Goal: Download file/media

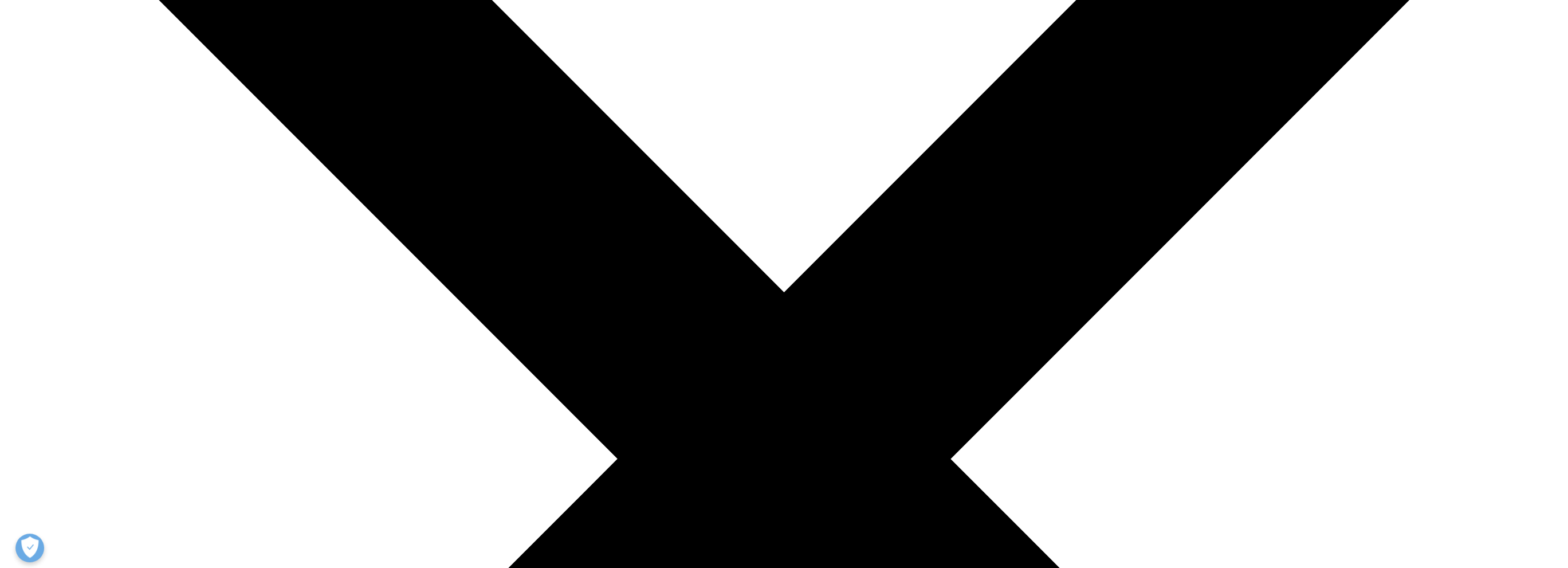
scroll to position [344, 0]
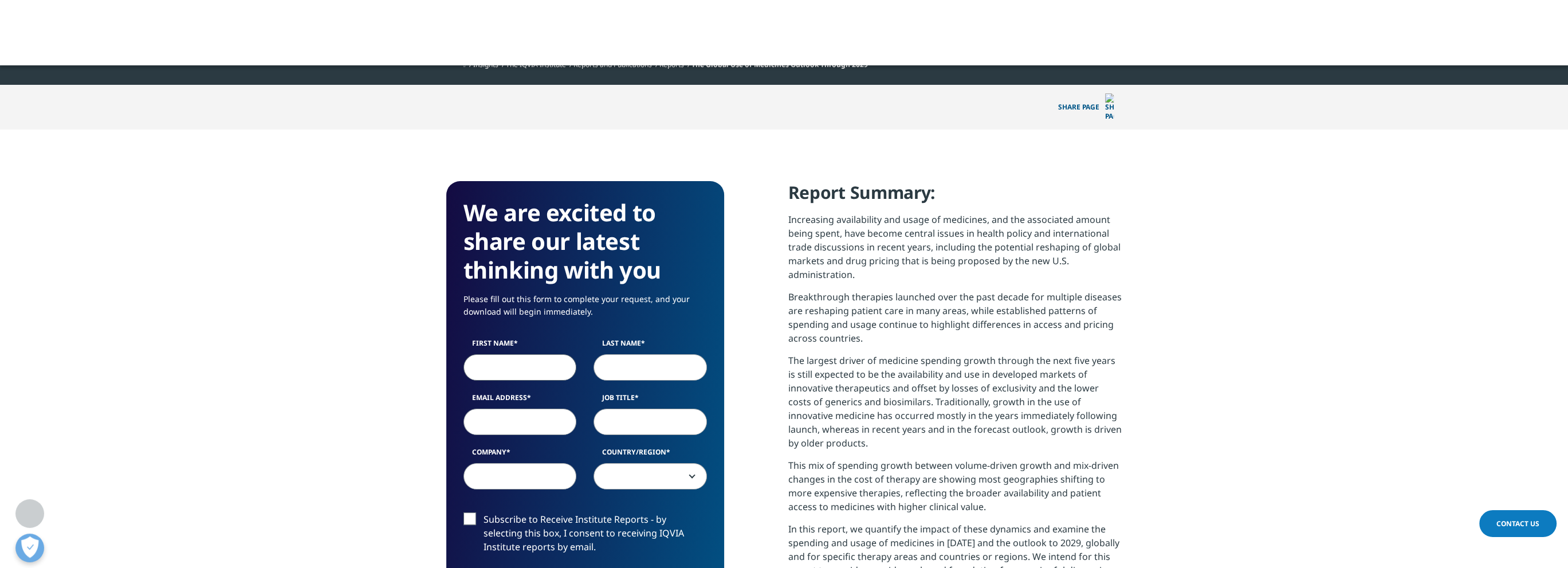
click at [511, 354] on input "First Name" at bounding box center [520, 367] width 113 height 26
type input "MARK"
type input "SMITH"
type input "mark.smith@avalonbhs.com"
type input "Avalon Behavioral Health Solutions, LLC"
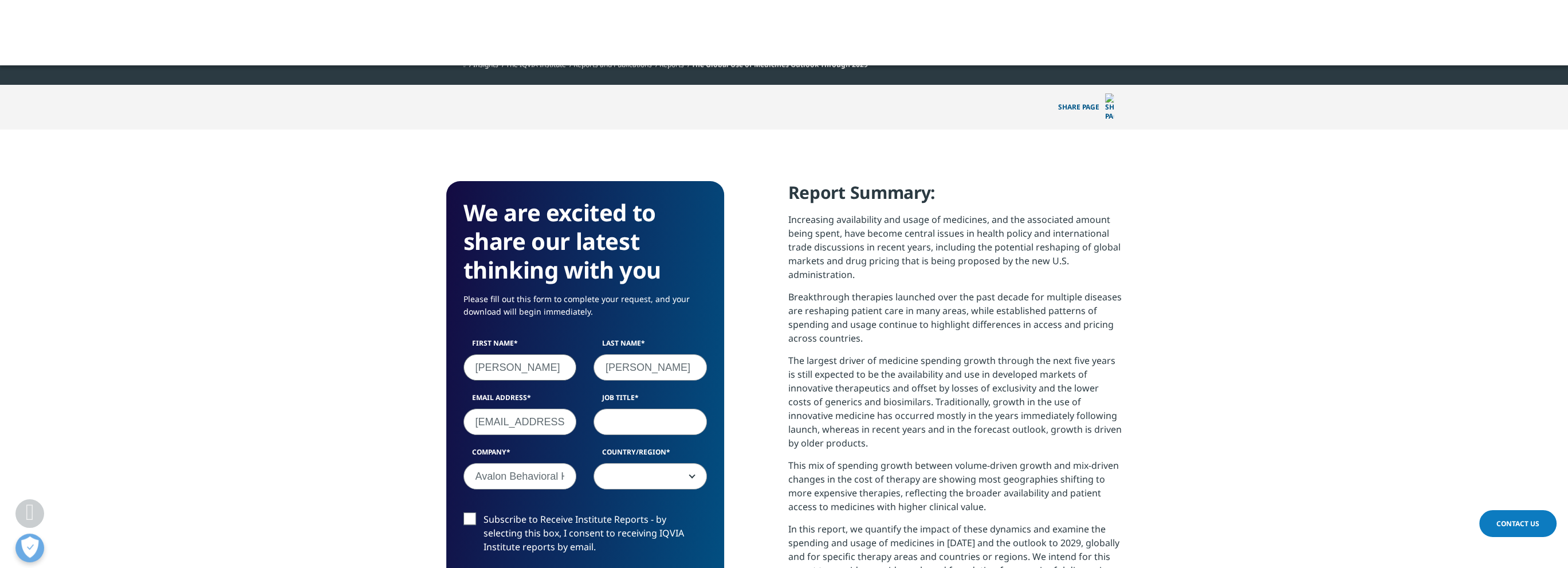
select select "[GEOGRAPHIC_DATA]"
click at [632, 409] on input "Job Title" at bounding box center [650, 421] width 113 height 26
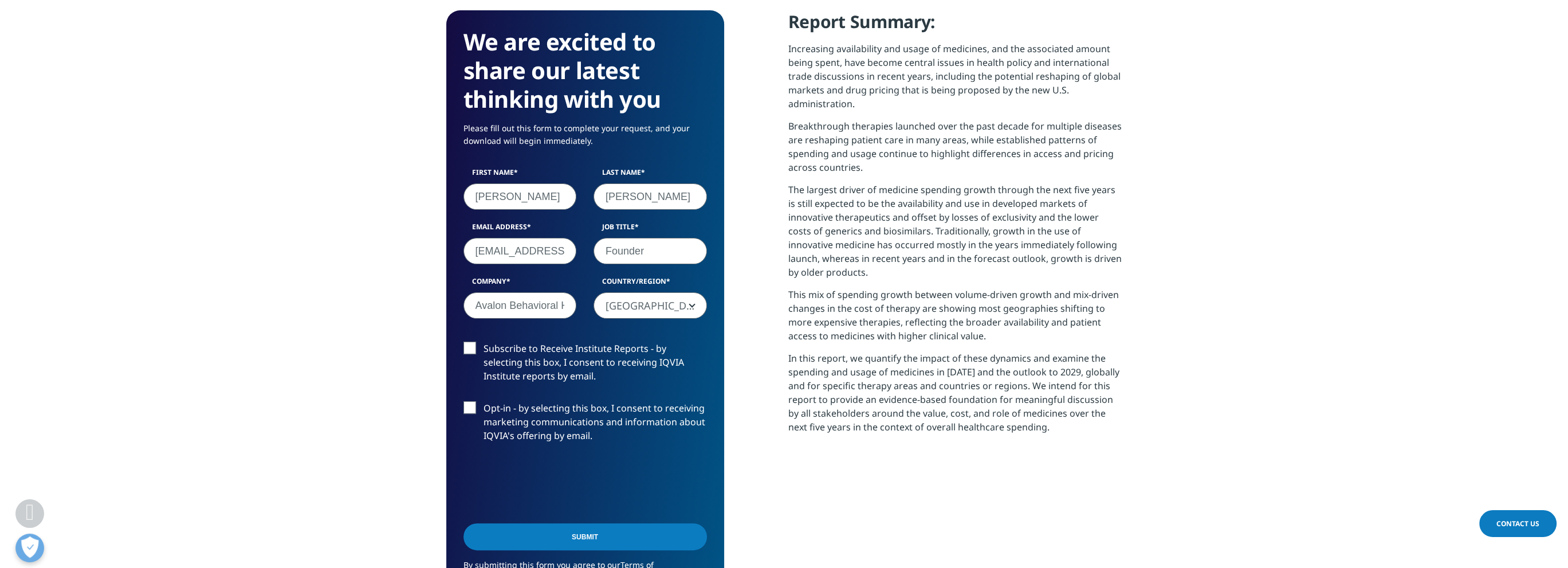
scroll to position [516, 0]
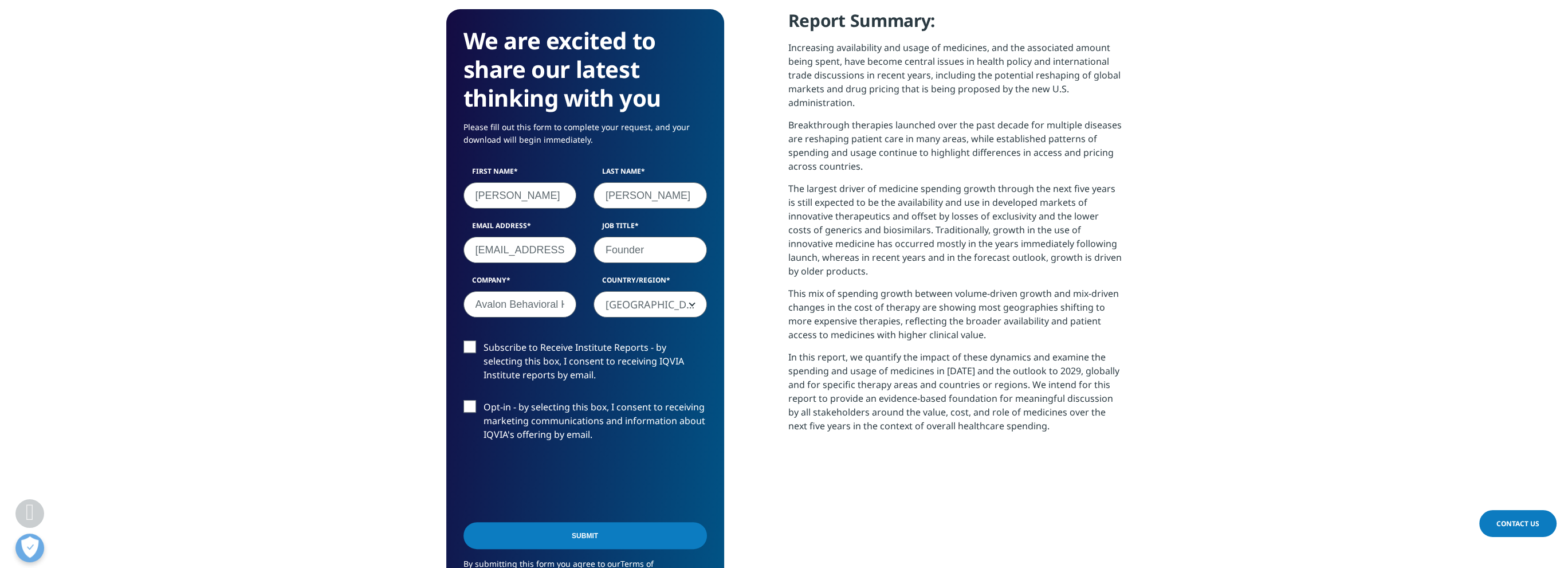
type input "Founder"
click at [470, 340] on label "Subscribe to Receive Institute Reports - by selecting this box, I consent to re…" at bounding box center [585, 364] width 243 height 48
click at [484, 340] on input "Subscribe to Receive Institute Reports - by selecting this box, I consent to re…" at bounding box center [484, 340] width 0 height 0
click at [467, 400] on label "Opt-in - by selecting this box, I consent to receiving marketing communications…" at bounding box center [585, 424] width 243 height 48
click at [484, 400] on input "Opt-in - by selecting this box, I consent to receiving marketing communications…" at bounding box center [484, 400] width 0 height 0
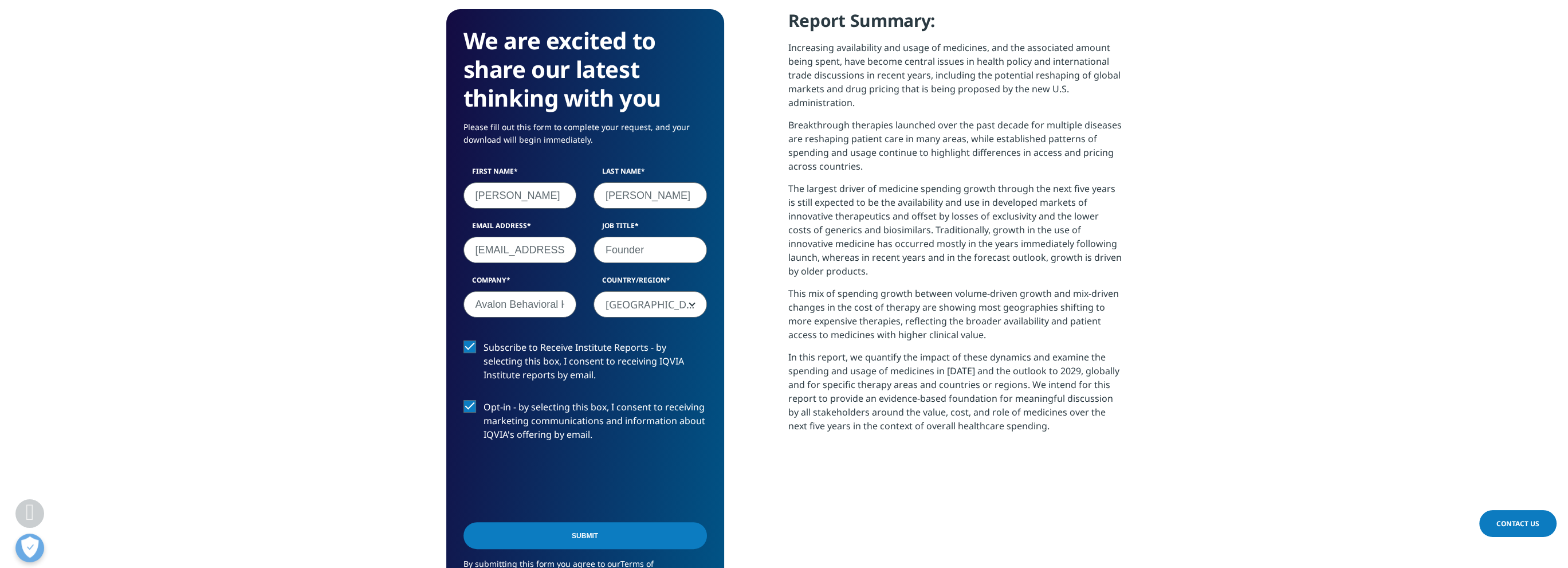
click at [564, 522] on input "Submit" at bounding box center [585, 535] width 243 height 27
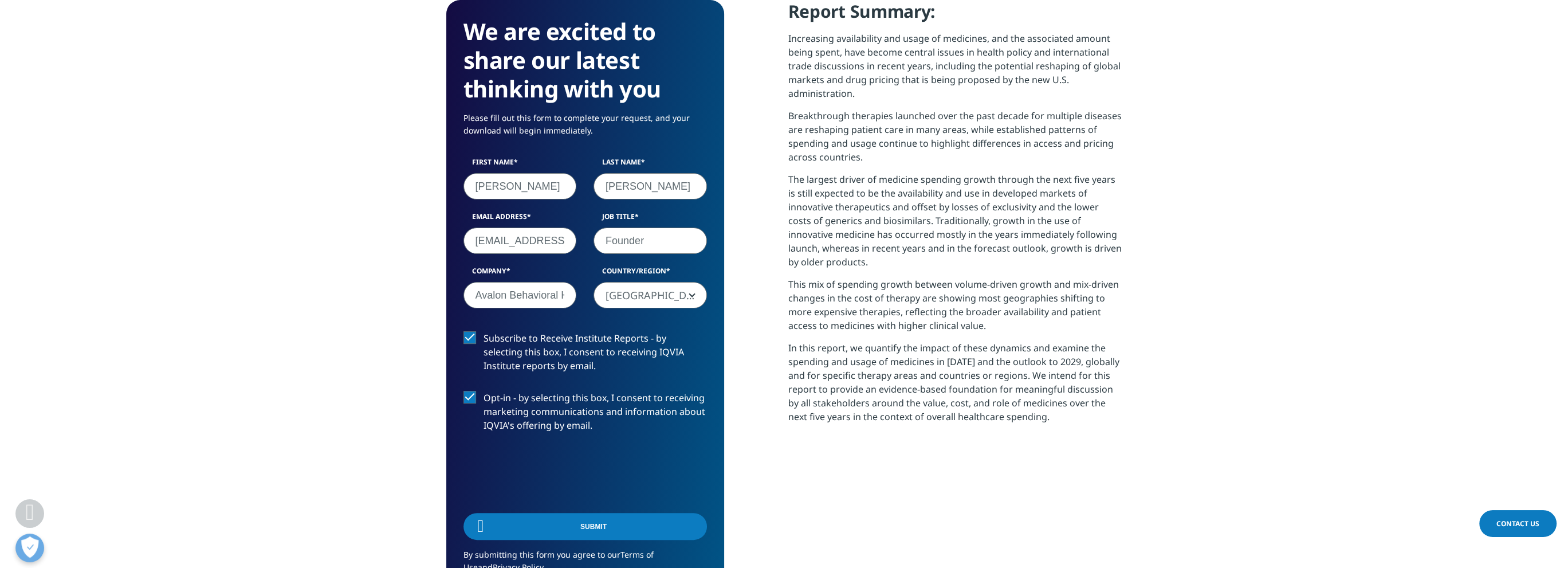
scroll to position [6, 6]
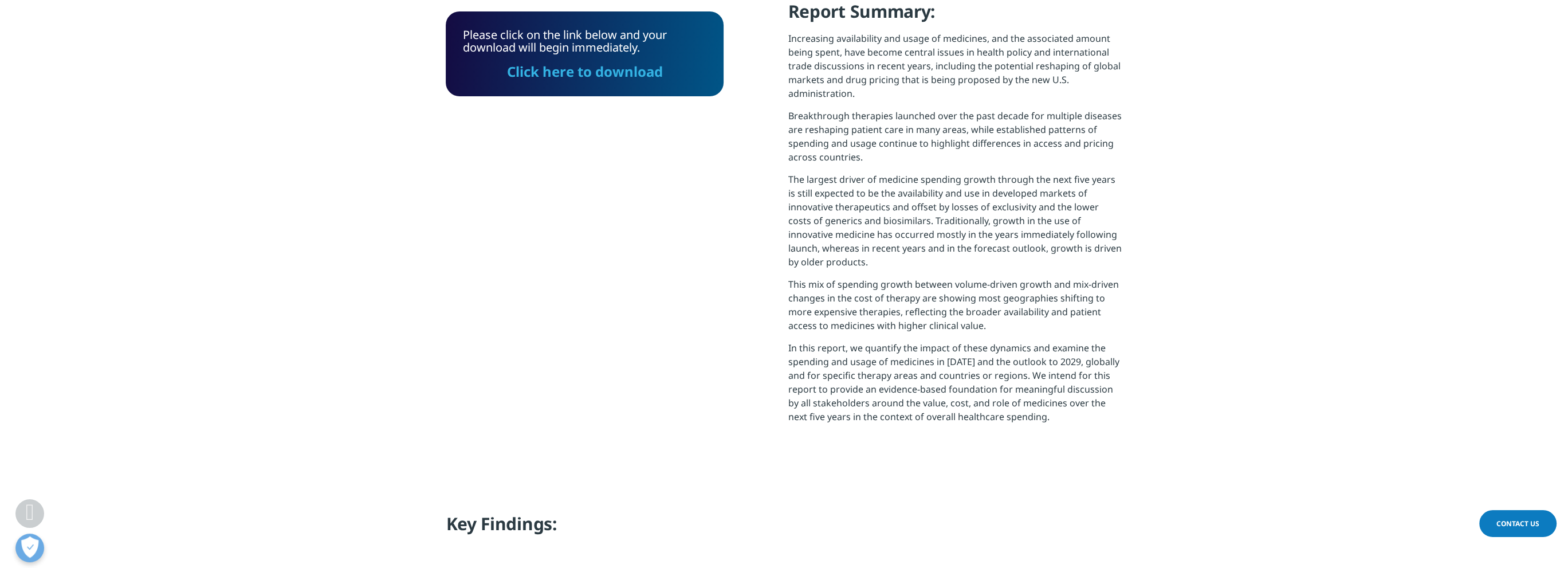
click at [584, 70] on link "Click here to download" at bounding box center [585, 71] width 156 height 19
